Goal: Information Seeking & Learning: Learn about a topic

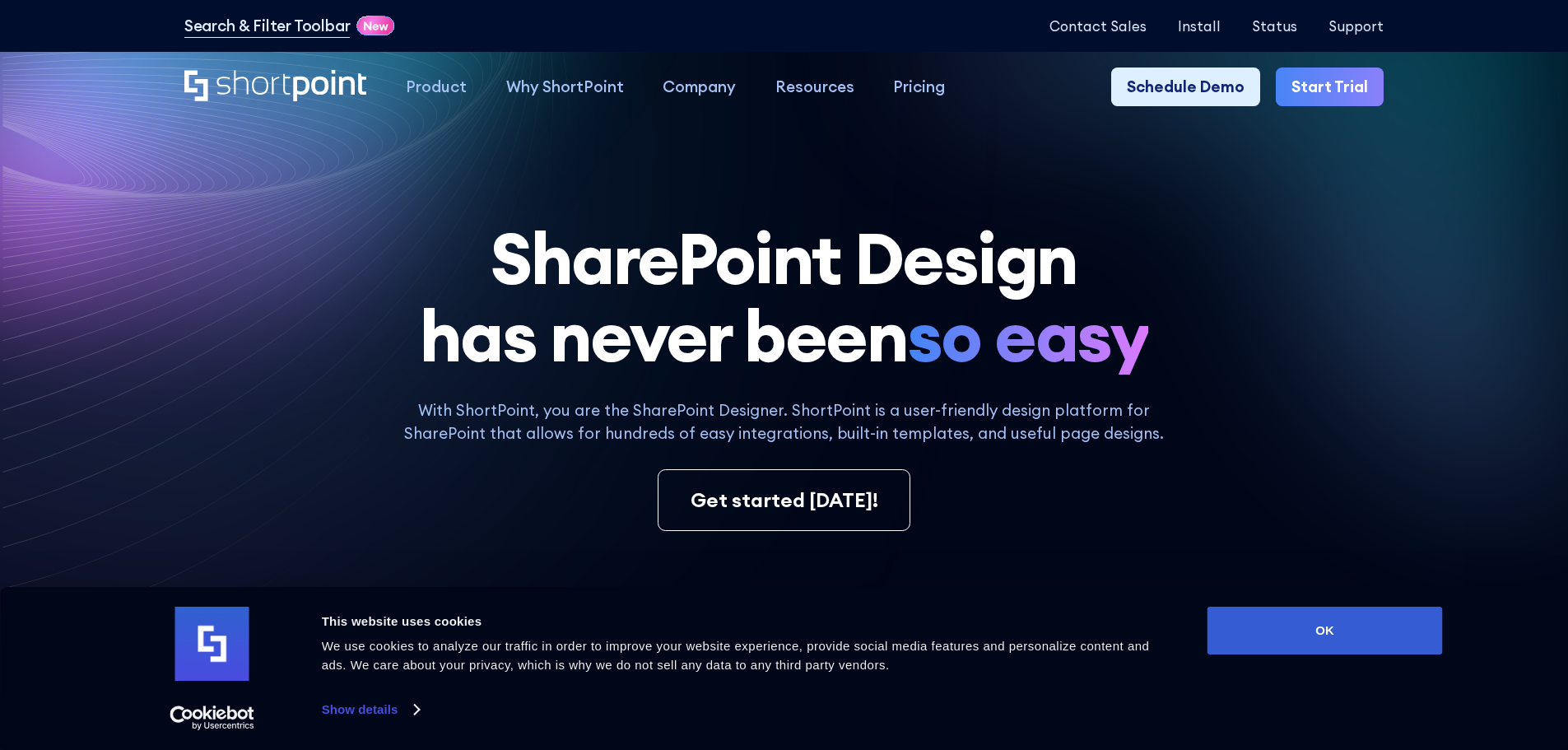
scroll to position [2651, 0]
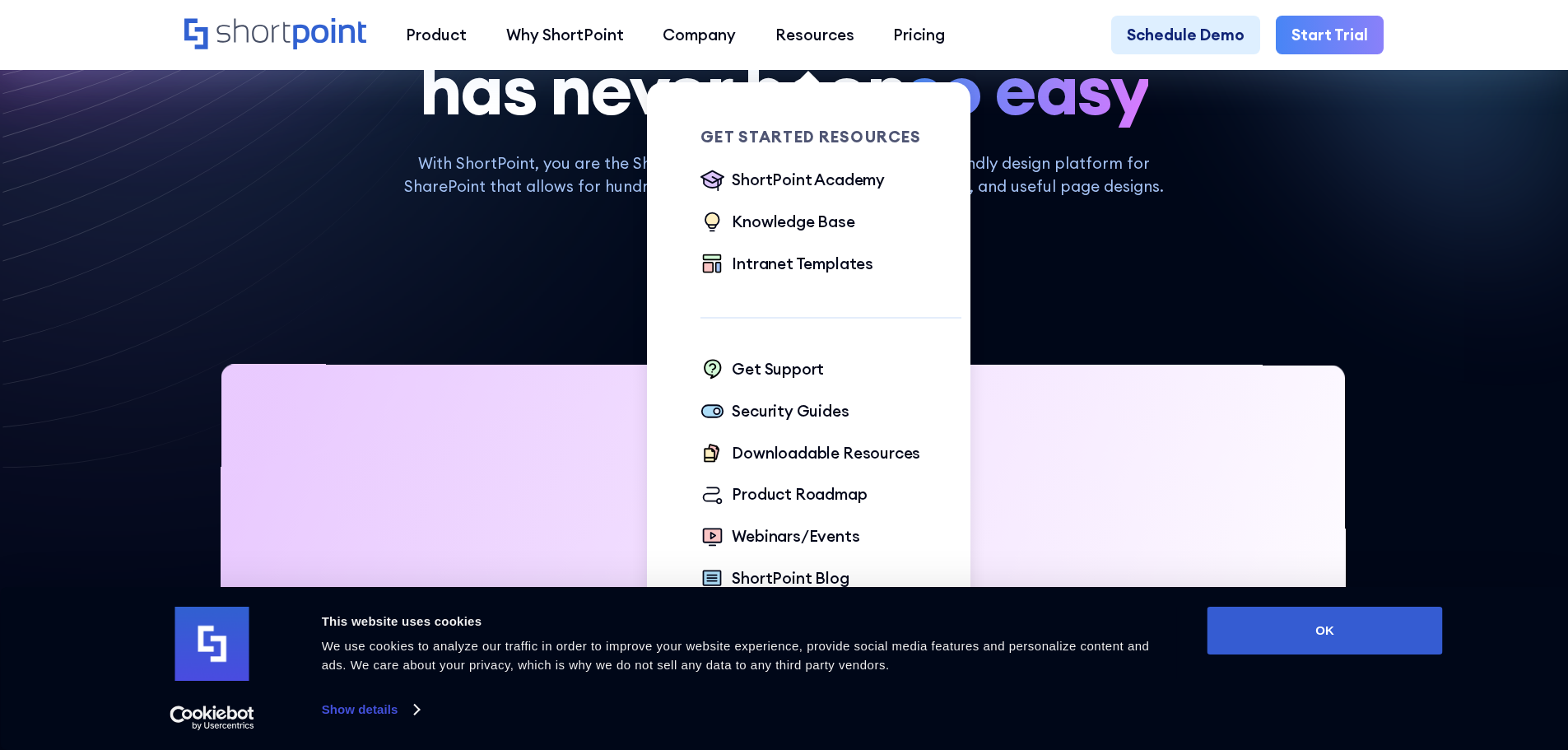
scroll to position [329, 0]
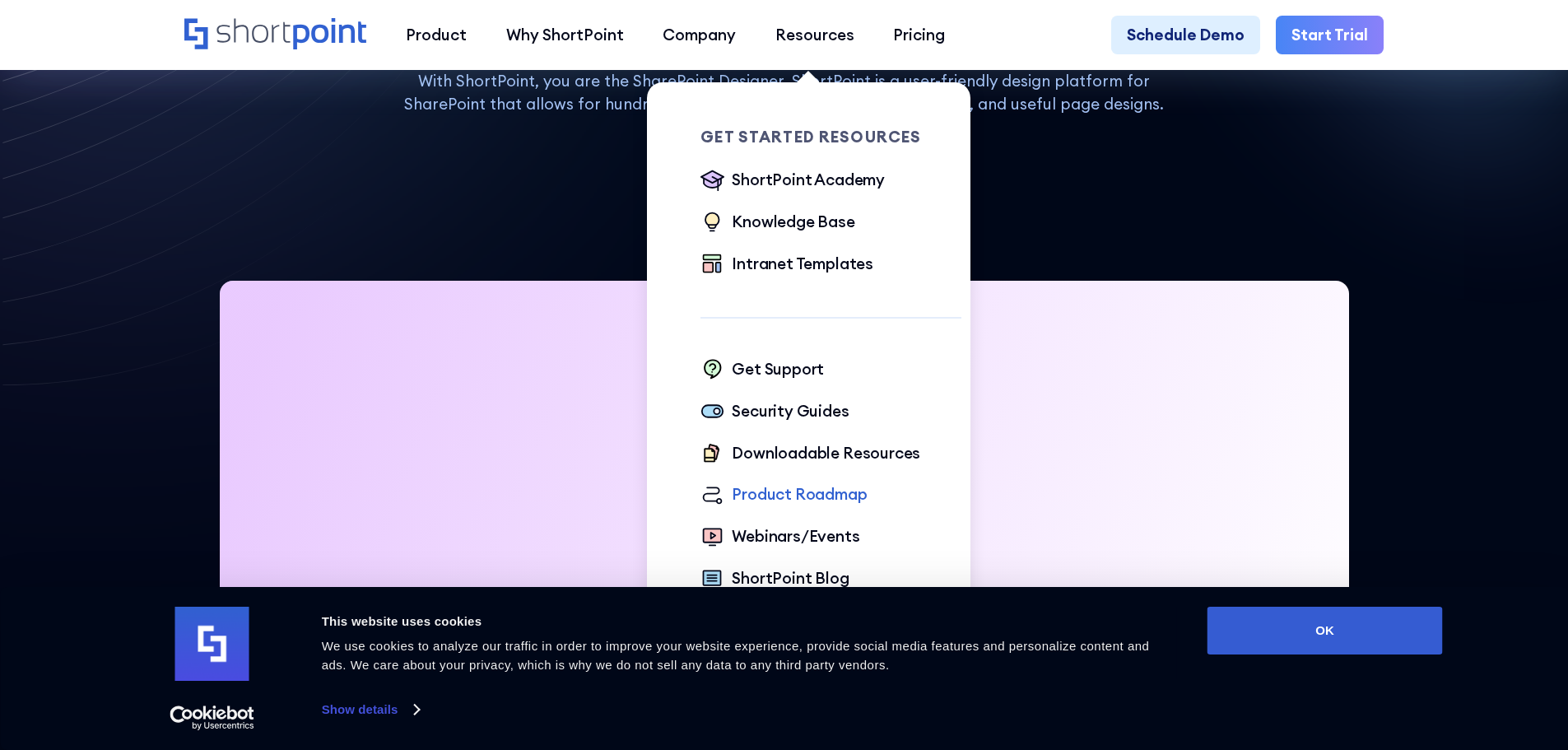
click at [765, 496] on div "Product Roadmap" at bounding box center [799, 495] width 135 height 24
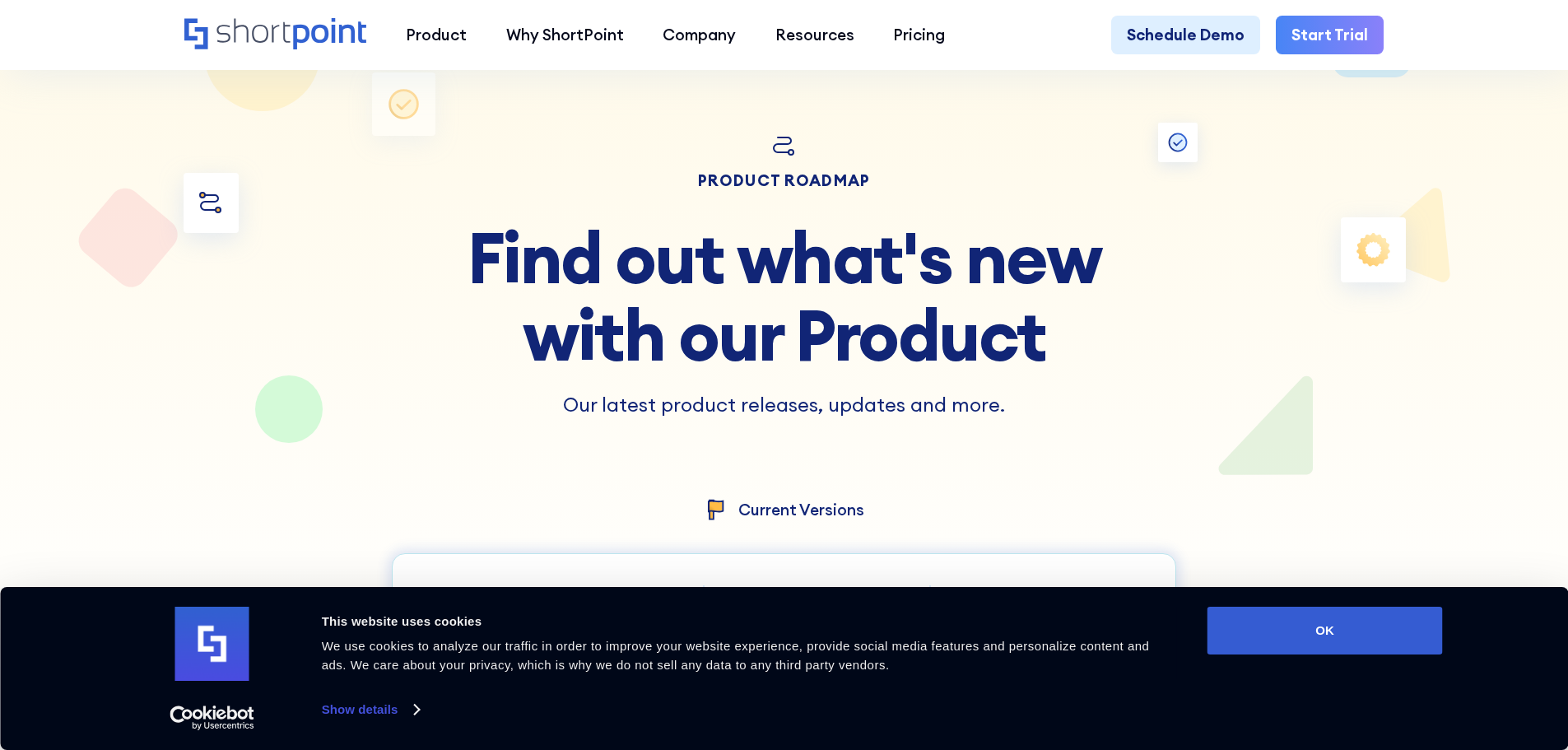
scroll to position [329, 0]
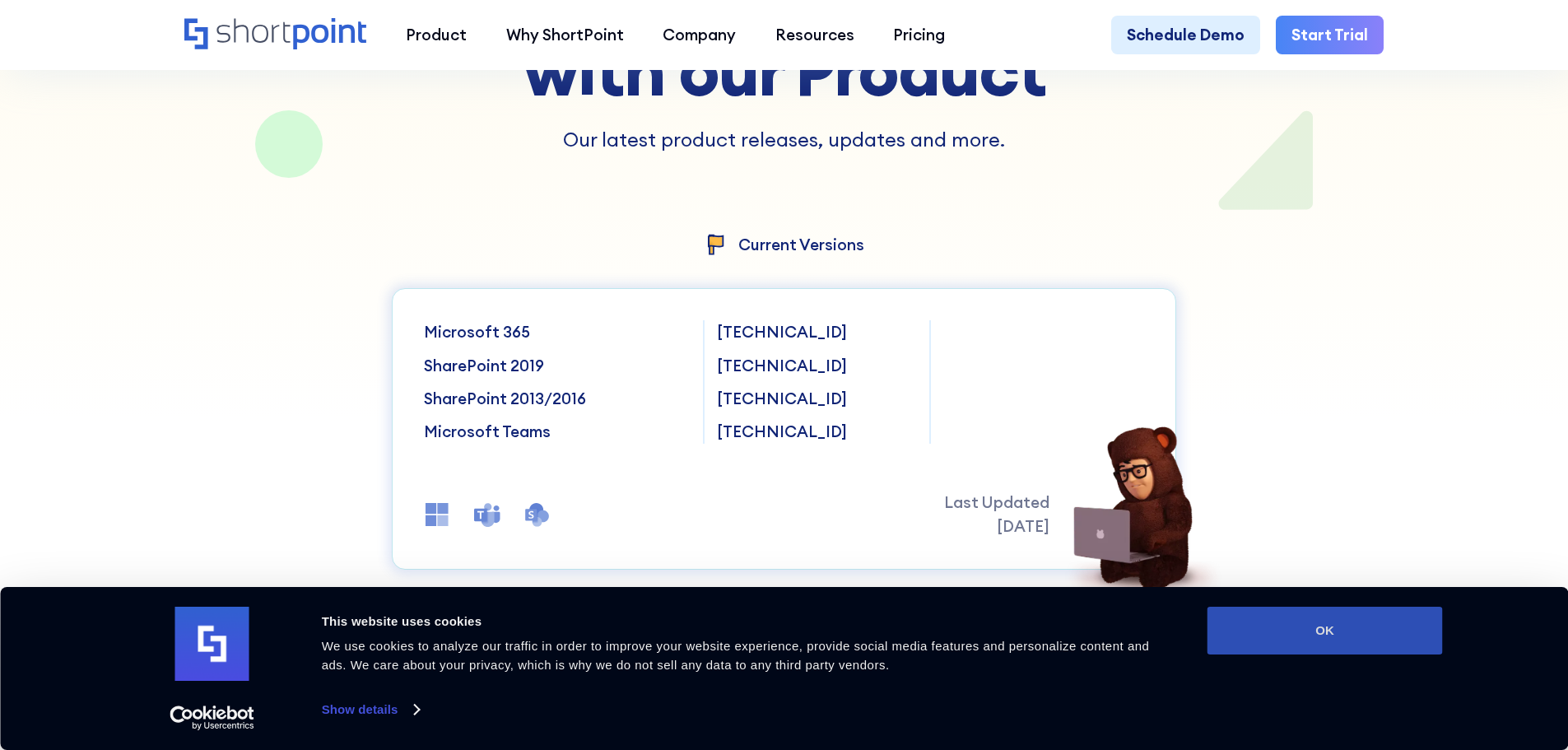
click at [1296, 622] on button "OK" at bounding box center [1325, 630] width 235 height 47
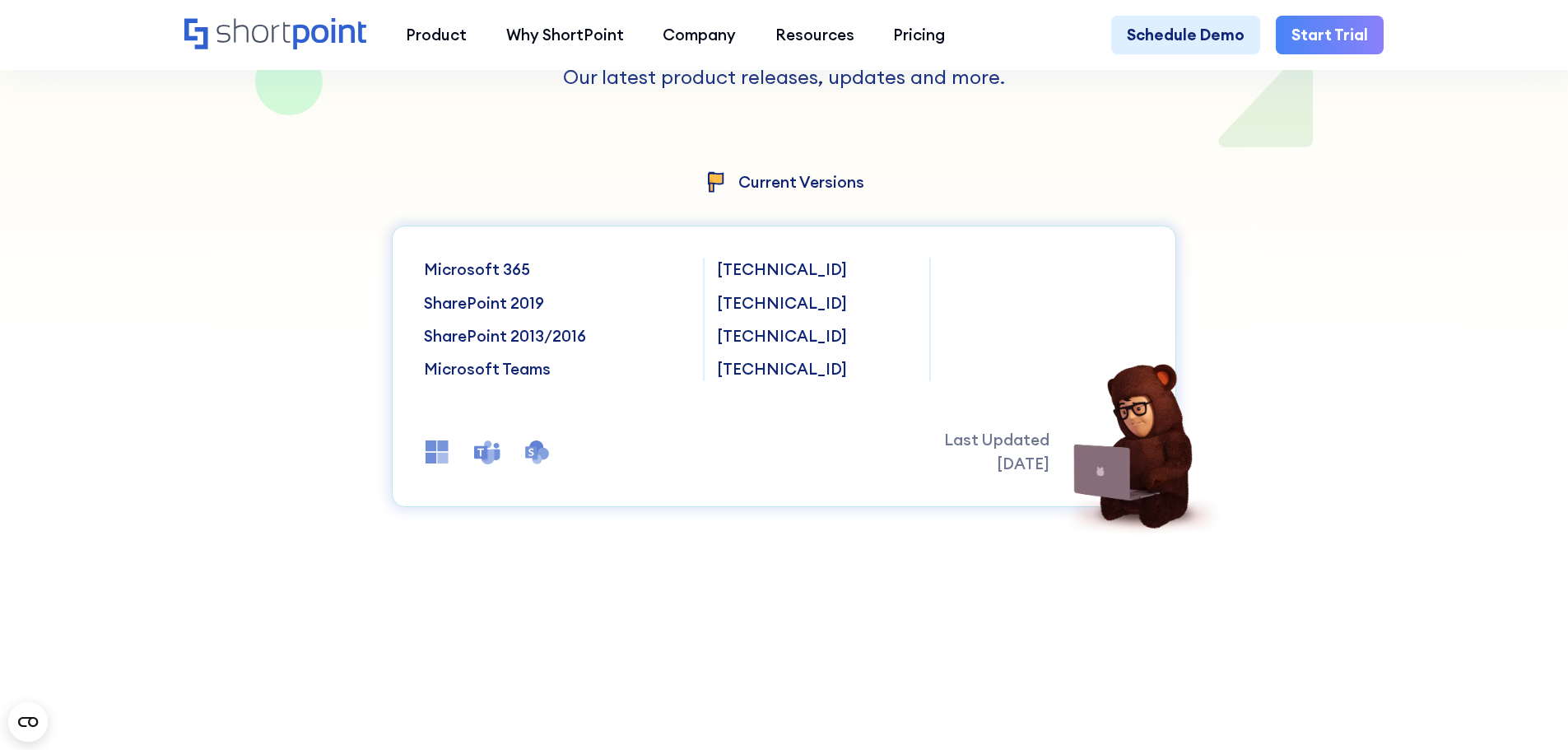
scroll to position [494, 0]
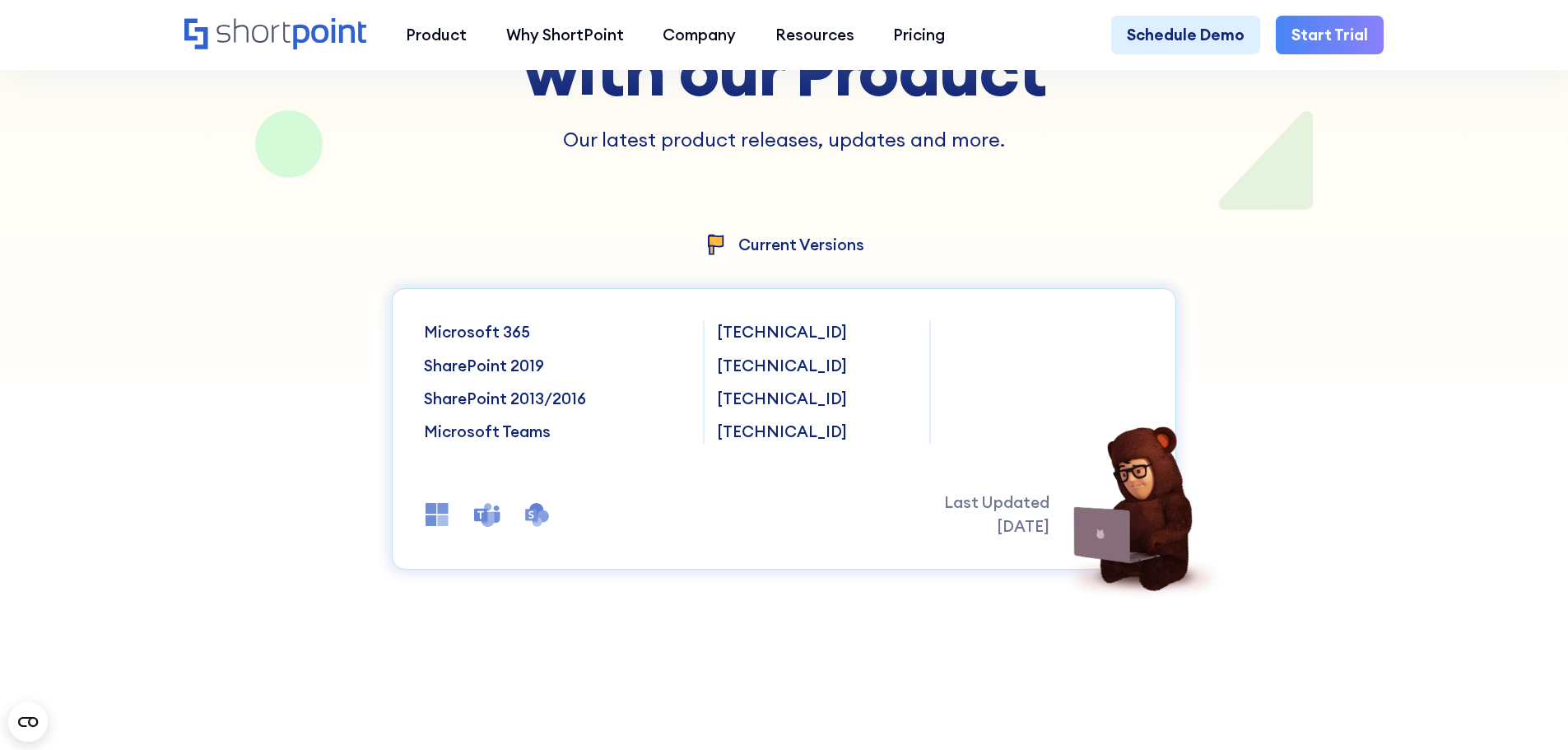
click at [832, 249] on p "Current Versions" at bounding box center [801, 245] width 126 height 16
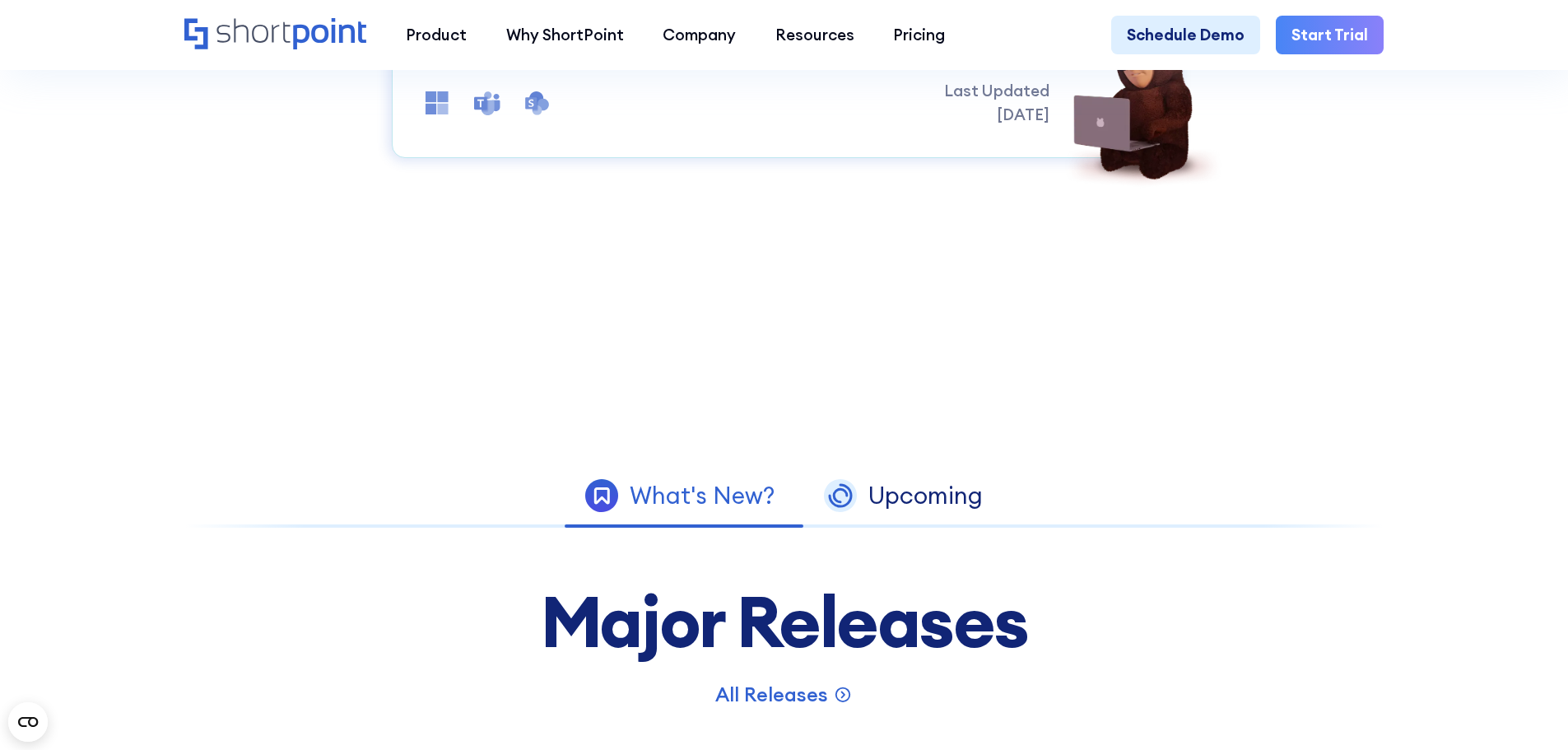
scroll to position [1071, 0]
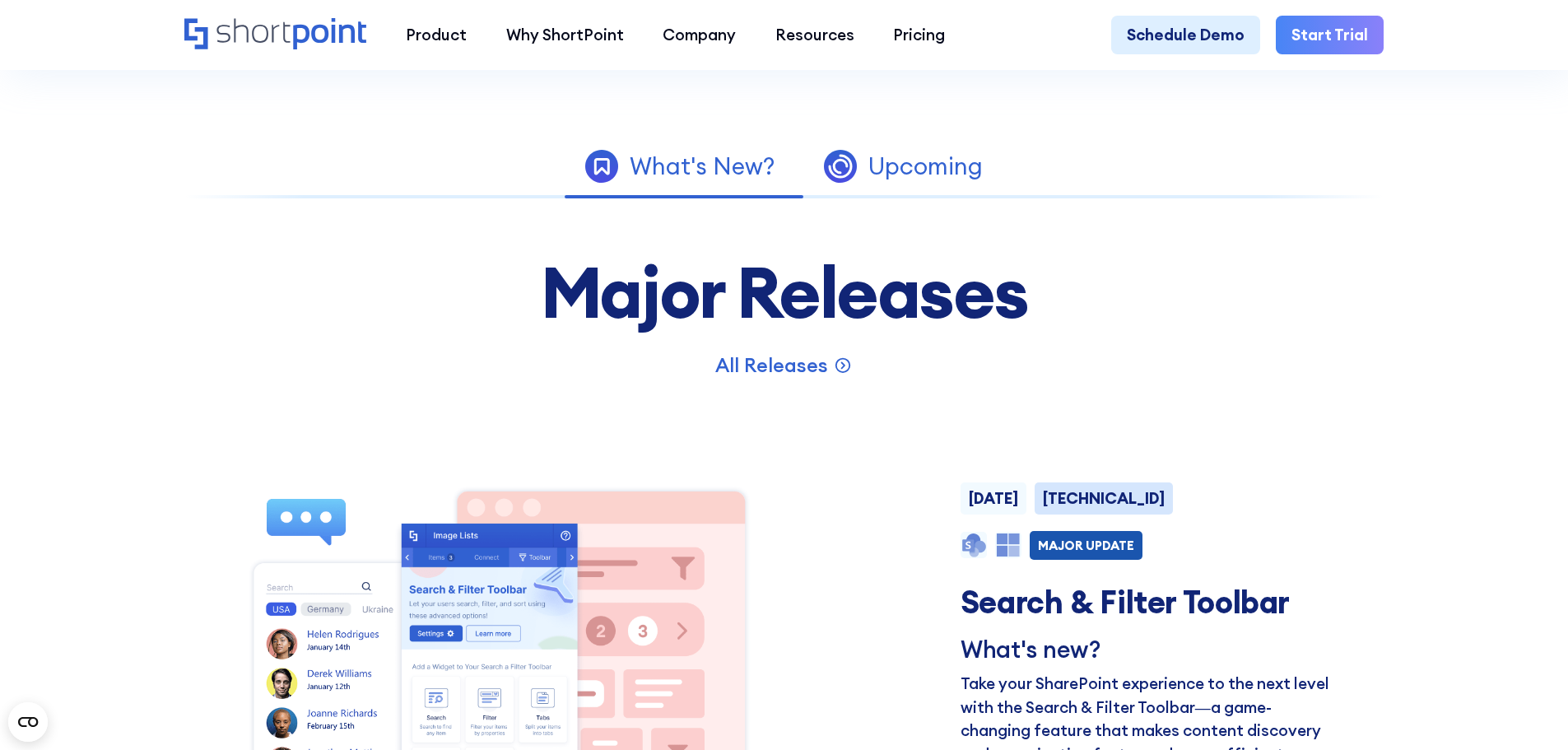
click at [861, 184] on link "Upcoming" at bounding box center [903, 166] width 208 height 47
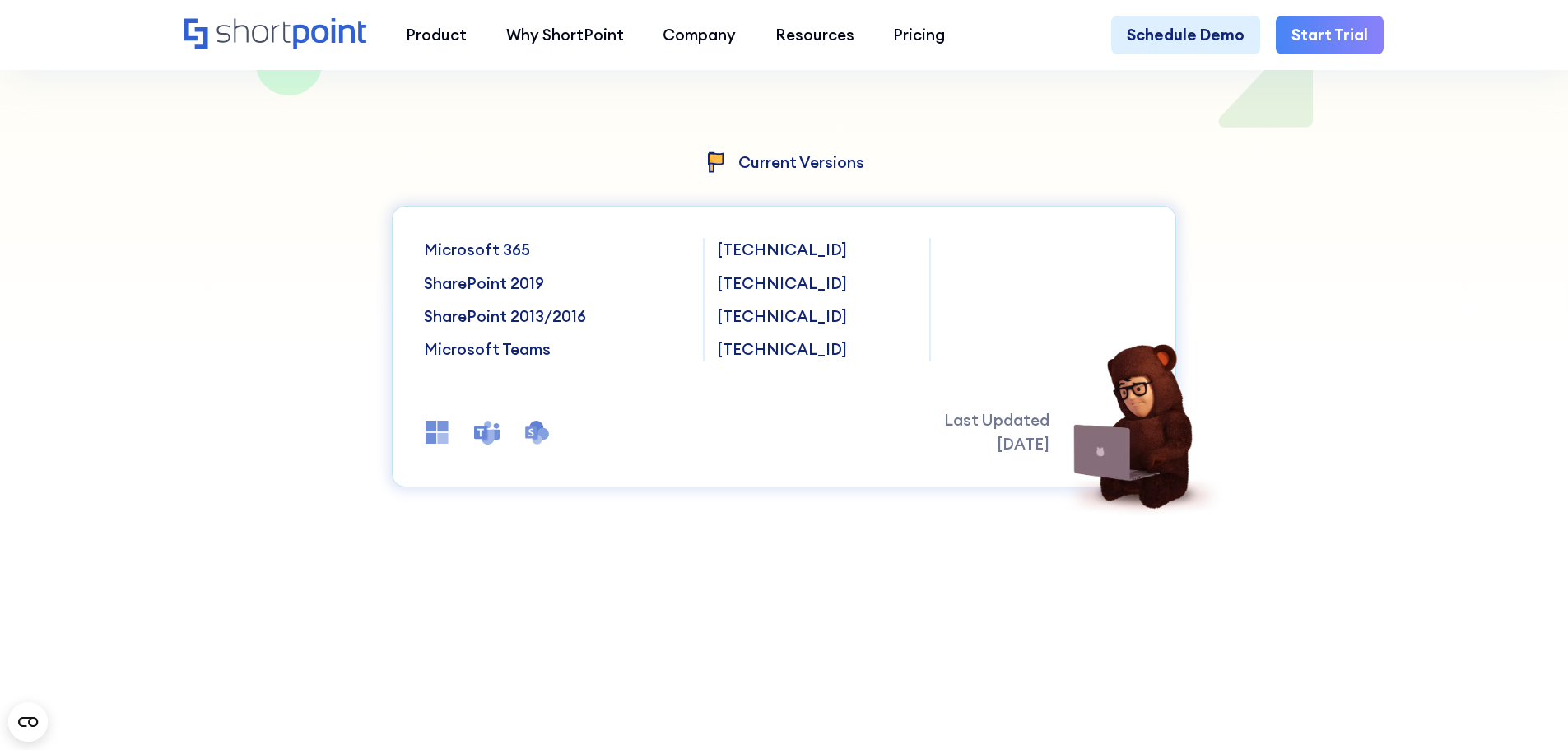
scroll to position [83, 0]
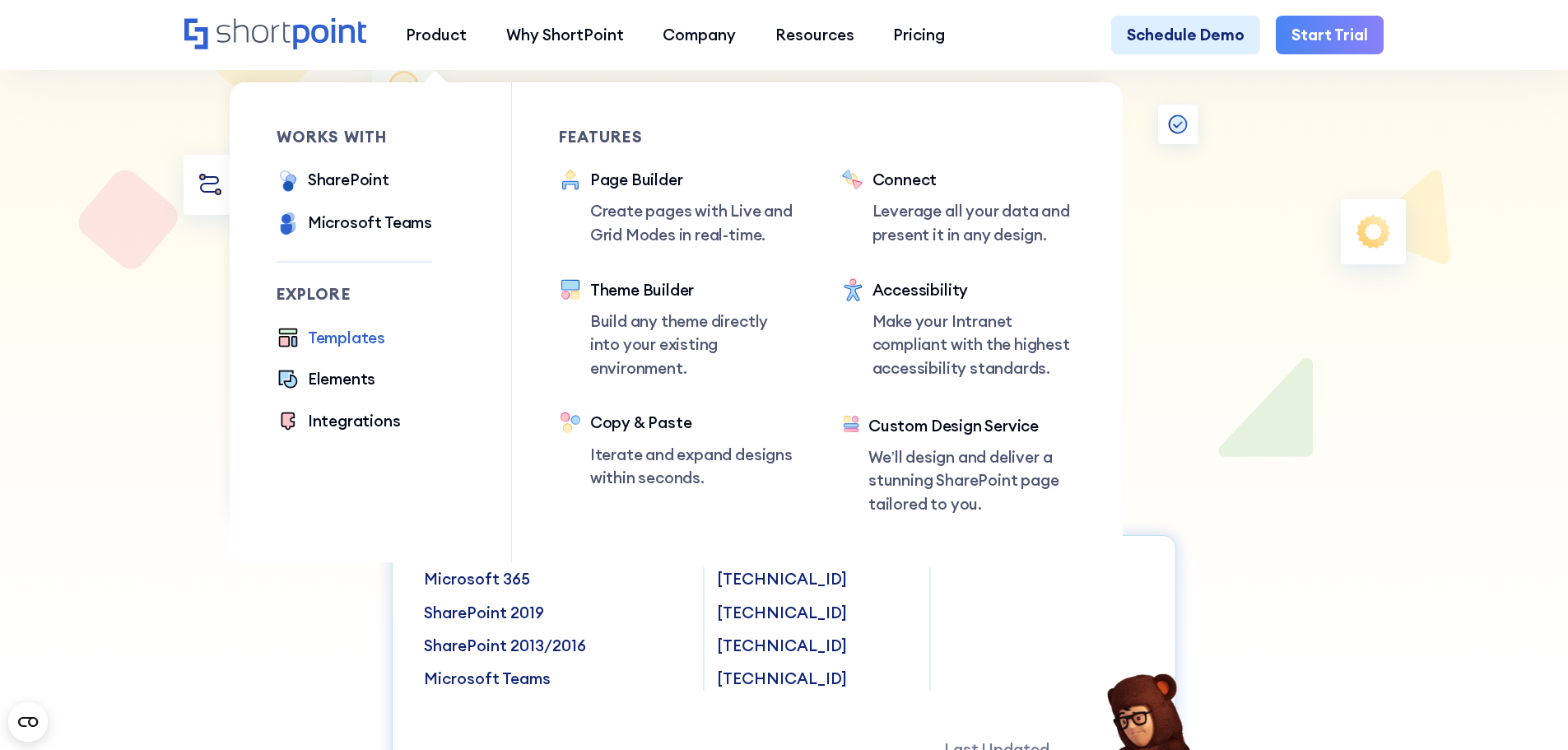
click at [358, 335] on div "Templates" at bounding box center [346, 339] width 77 height 24
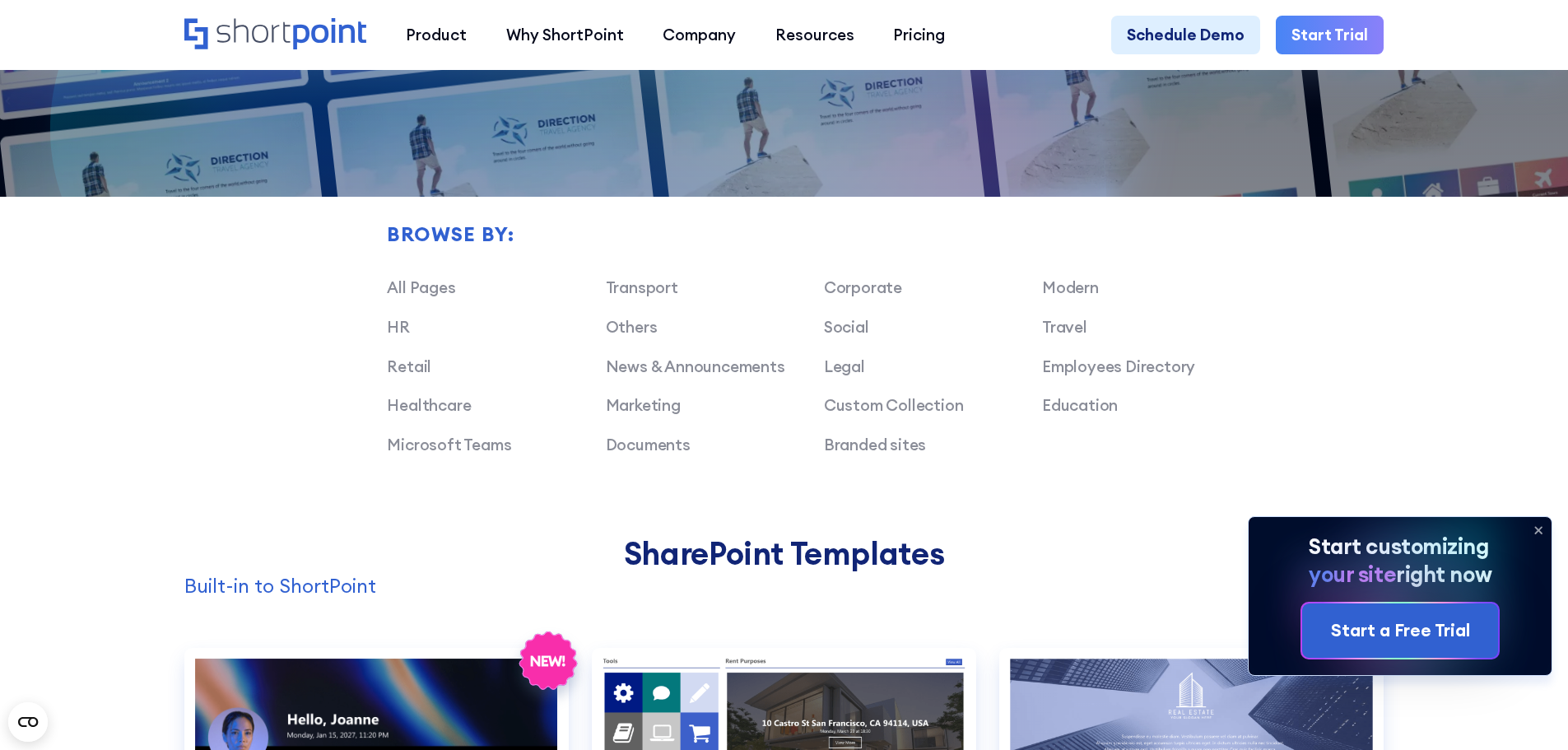
scroll to position [1236, 0]
click at [671, 412] on link "Marketing" at bounding box center [643, 404] width 75 height 20
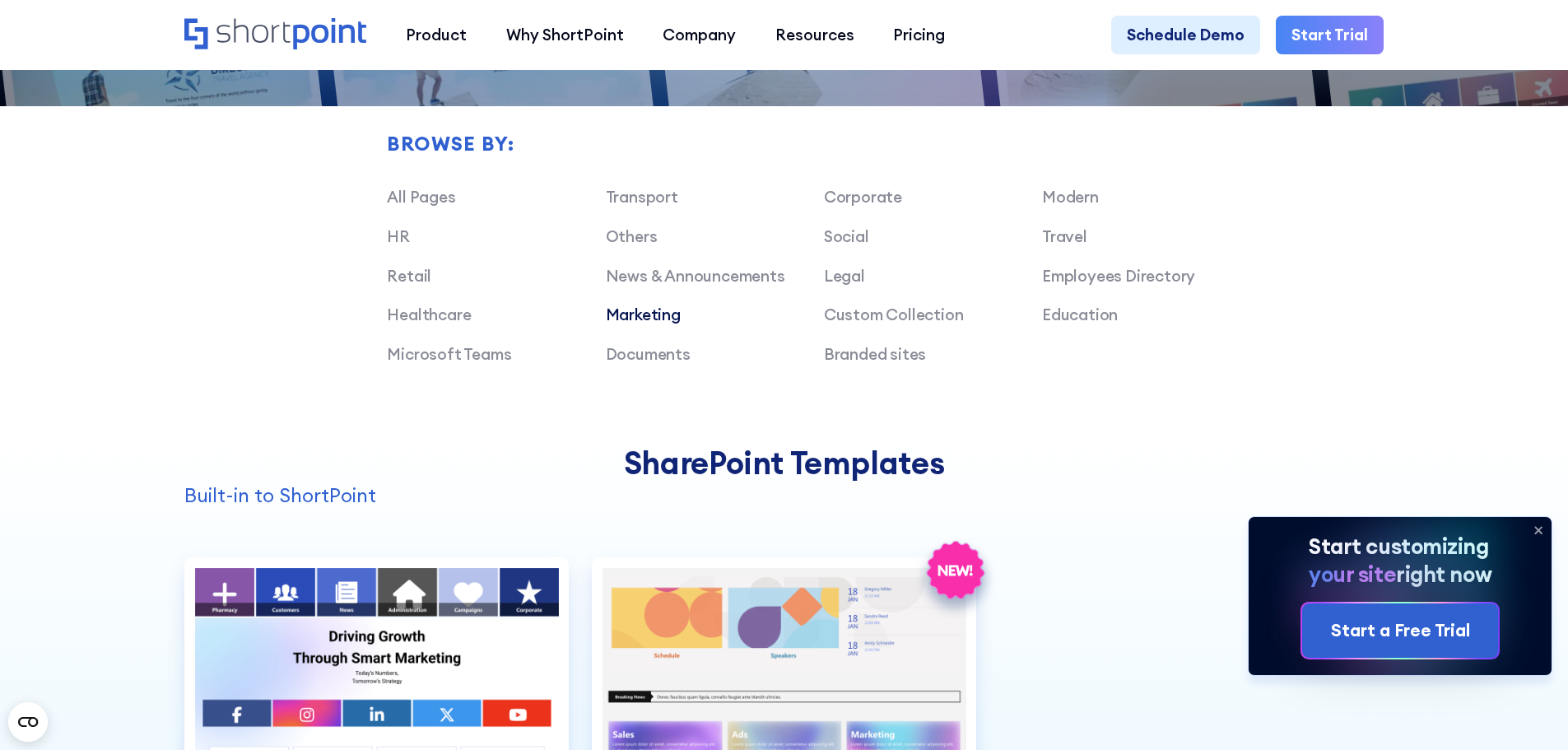
scroll to position [1565, 0]
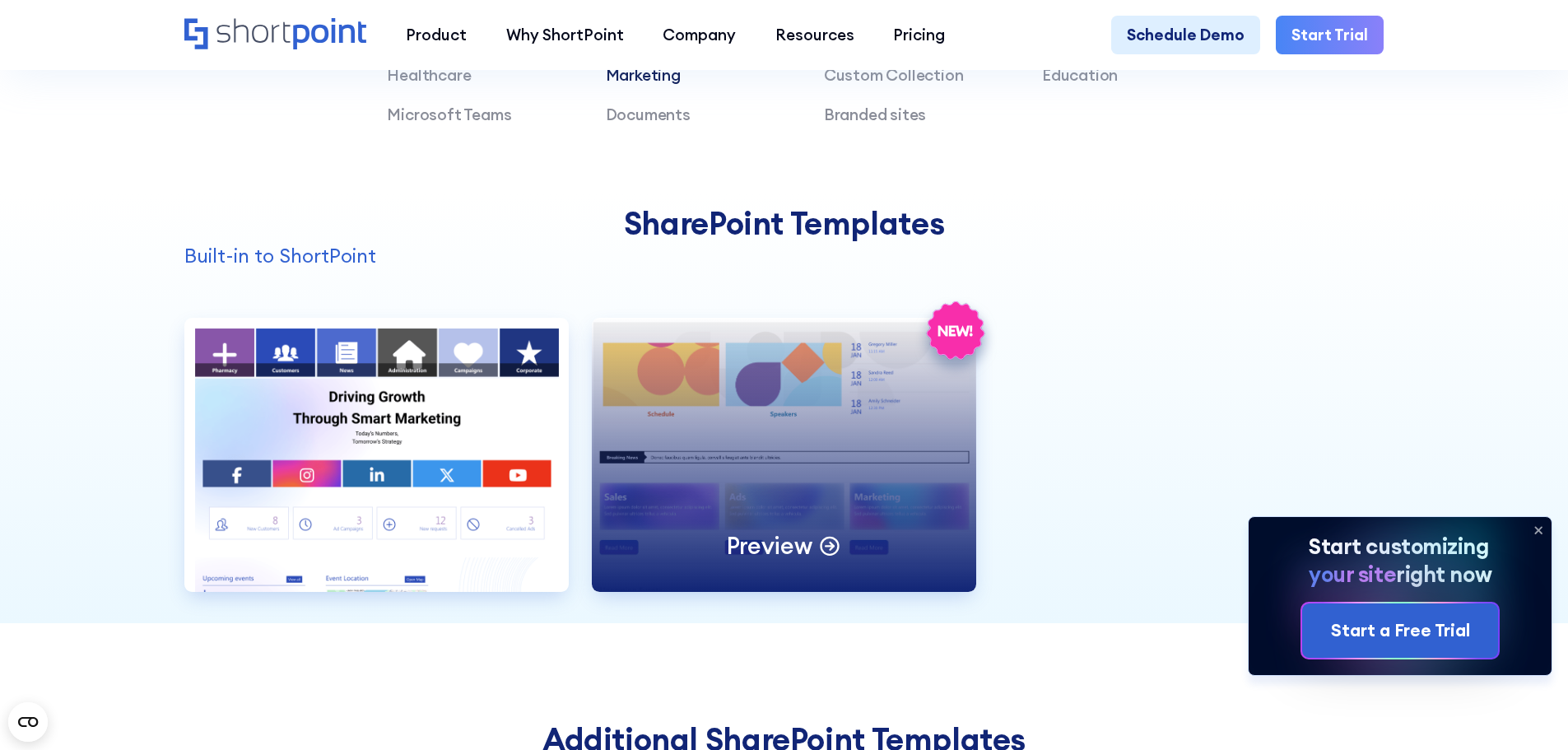
click at [914, 436] on div "Preview" at bounding box center [783, 455] width 384 height 275
